Goal: Task Accomplishment & Management: Manage account settings

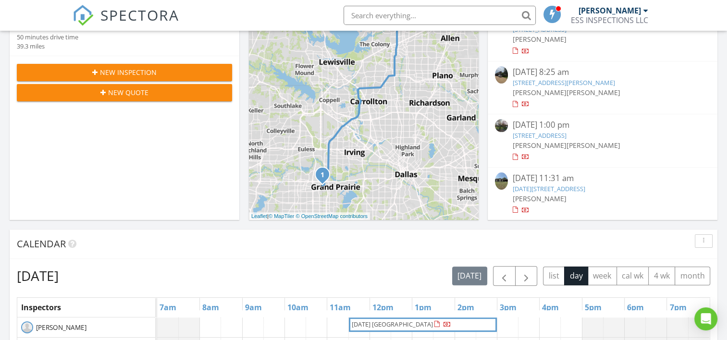
scroll to position [192, 0]
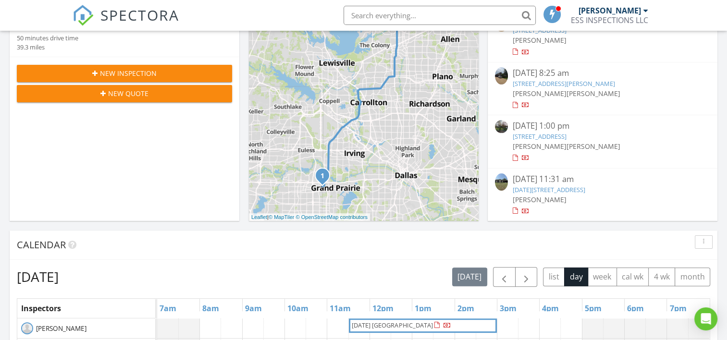
click at [561, 82] on link "[STREET_ADDRESS][PERSON_NAME]" at bounding box center [564, 83] width 102 height 9
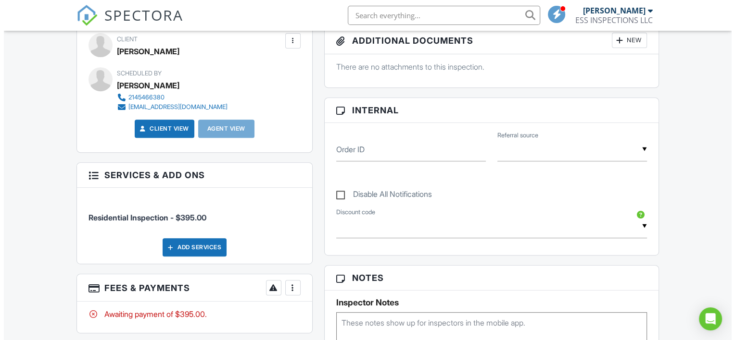
scroll to position [390, 0]
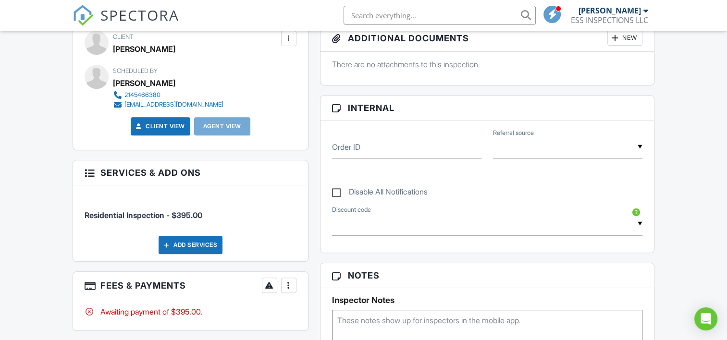
click at [288, 285] on div at bounding box center [289, 286] width 10 height 10
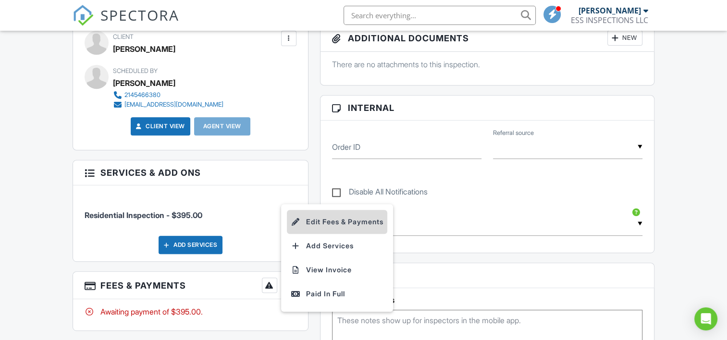
click at [356, 221] on li "Edit Fees & Payments" at bounding box center [337, 222] width 100 height 24
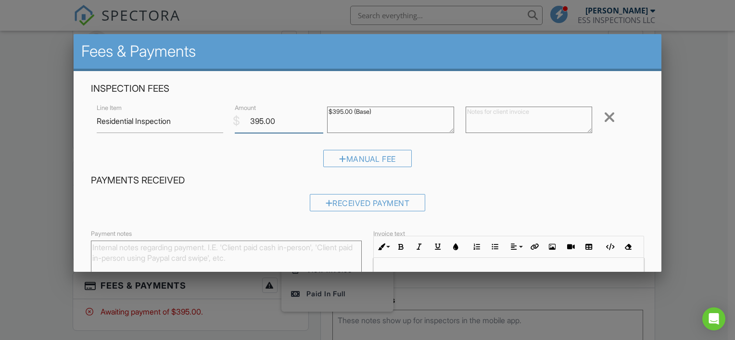
click at [271, 119] on input "395.00" at bounding box center [279, 122] width 88 height 24
type input "3"
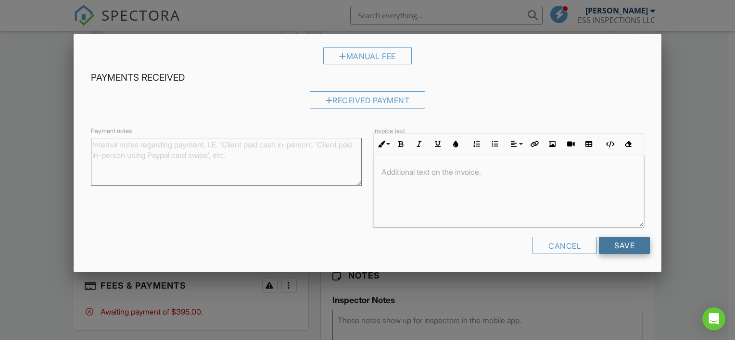
type input "500.00"
click at [622, 246] on input "Save" at bounding box center [623, 245] width 51 height 17
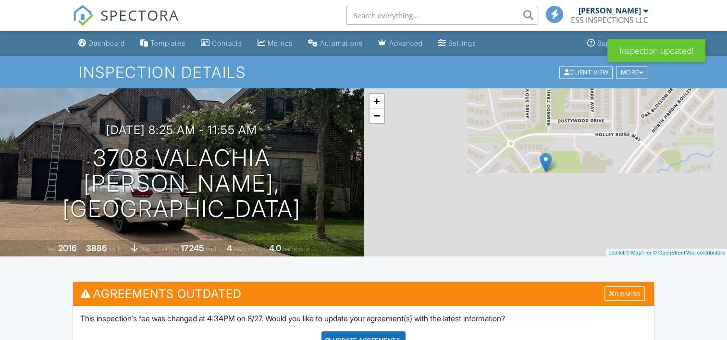
drag, startPoint x: 0, startPoint y: 0, endPoint x: 256, endPoint y: 221, distance: 338.1
click at [256, 221] on div "08/26/2025 8:25 am - 11:55 am 3708 Valachia McKinney, TX 75071 Built 2016 3886 …" at bounding box center [363, 172] width 727 height 168
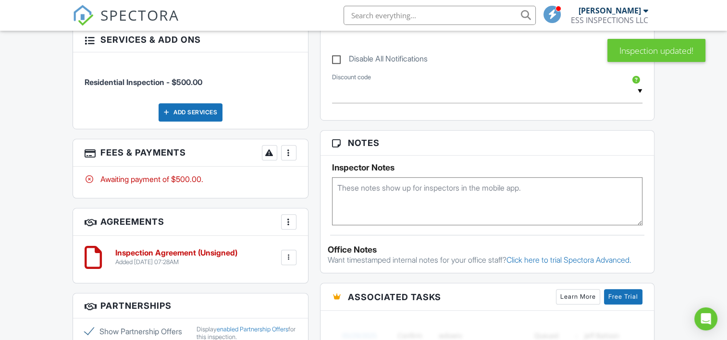
scroll to position [624, 0]
click at [290, 152] on div at bounding box center [289, 153] width 10 height 10
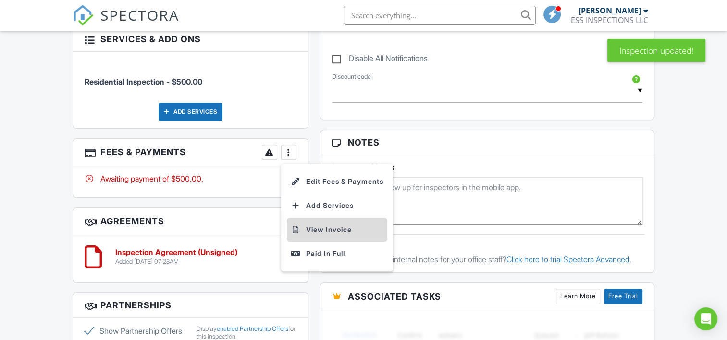
click at [324, 225] on li "View Invoice" at bounding box center [337, 230] width 100 height 24
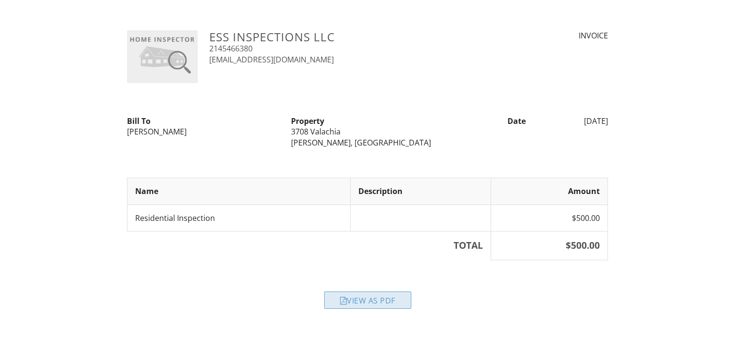
click at [372, 299] on div "View as PDF" at bounding box center [367, 300] width 87 height 17
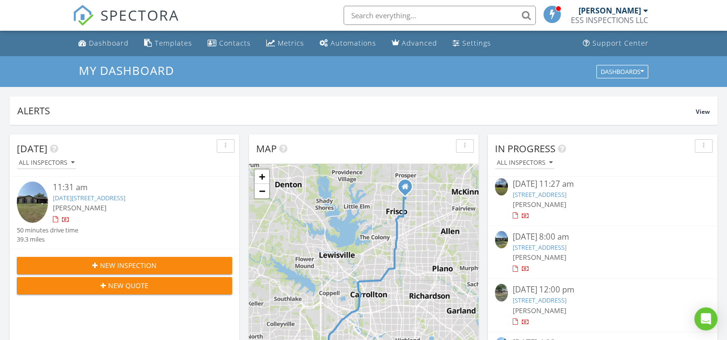
scroll to position [1065, 0]
click at [561, 252] on link "302 Hillside Ct, Garland, TX 75043" at bounding box center [540, 247] width 54 height 9
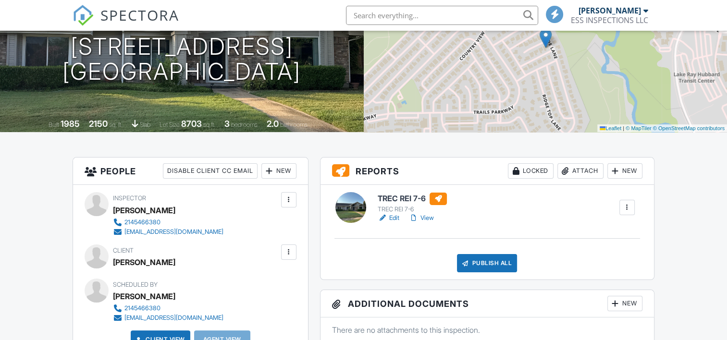
click at [397, 219] on link "Edit" at bounding box center [389, 218] width 22 height 10
